Goal: Navigation & Orientation: Find specific page/section

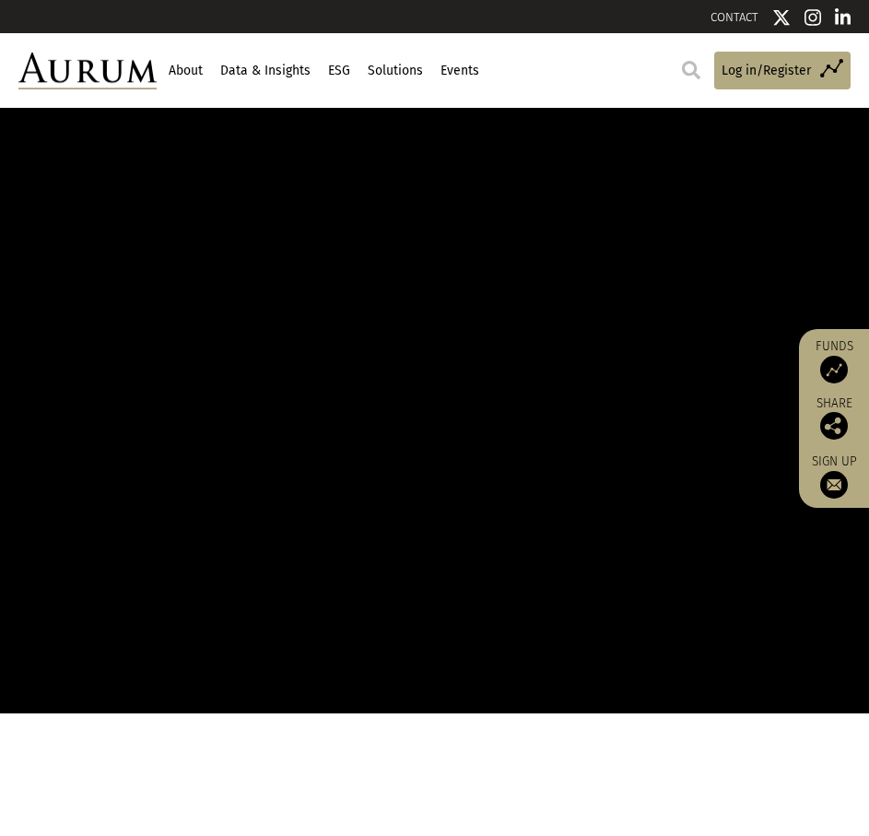
click at [205, 77] on link "About" at bounding box center [185, 70] width 39 height 31
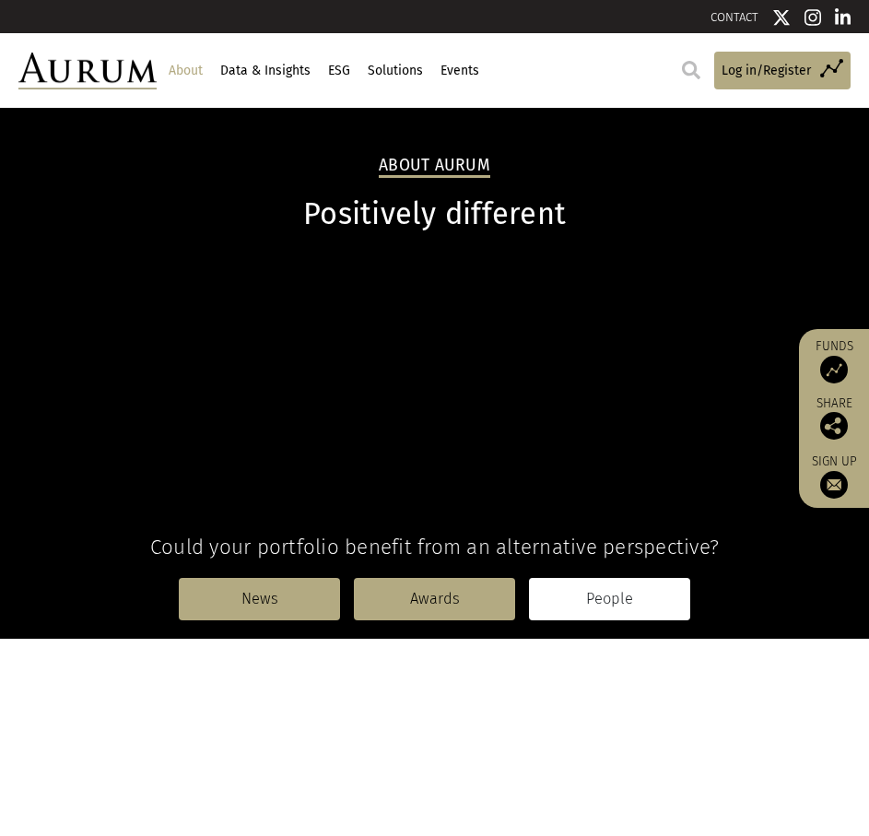
click at [578, 618] on link "People" at bounding box center [609, 599] width 161 height 42
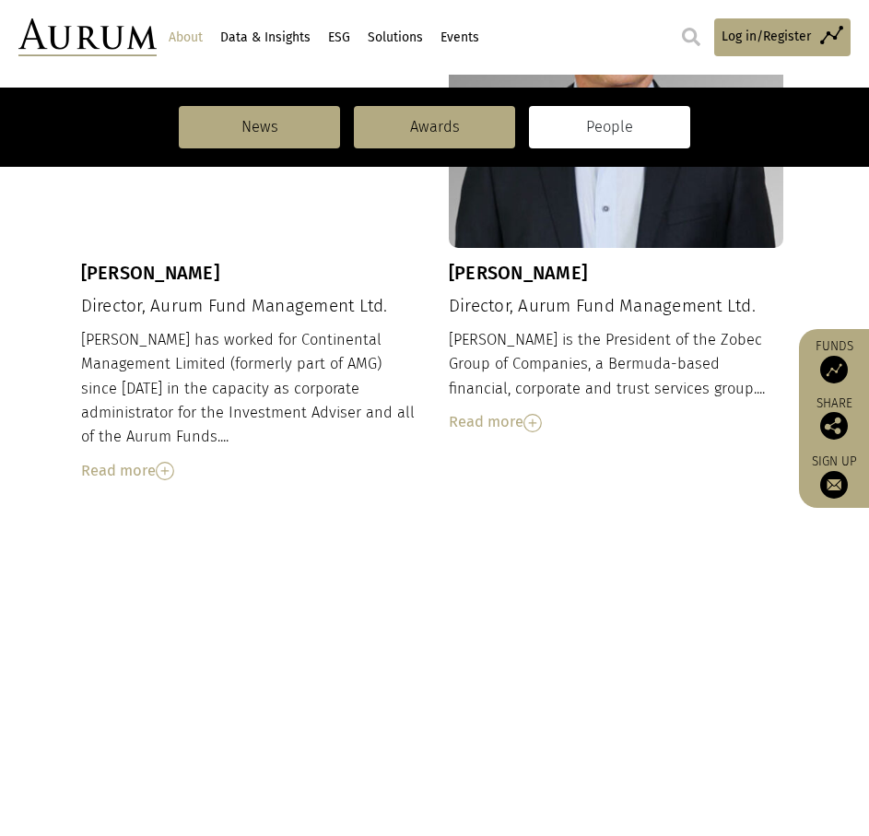
scroll to position [1752, 0]
